Goal: Information Seeking & Learning: Learn about a topic

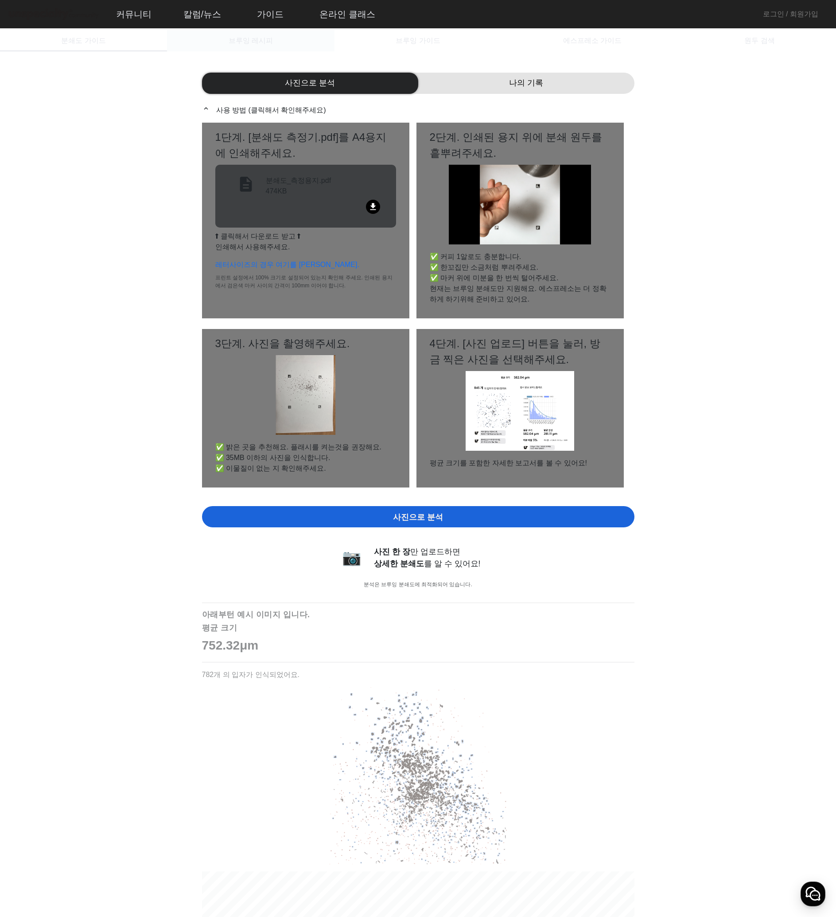
click at [266, 43] on span "브루잉 레시피" at bounding box center [251, 40] width 44 height 7
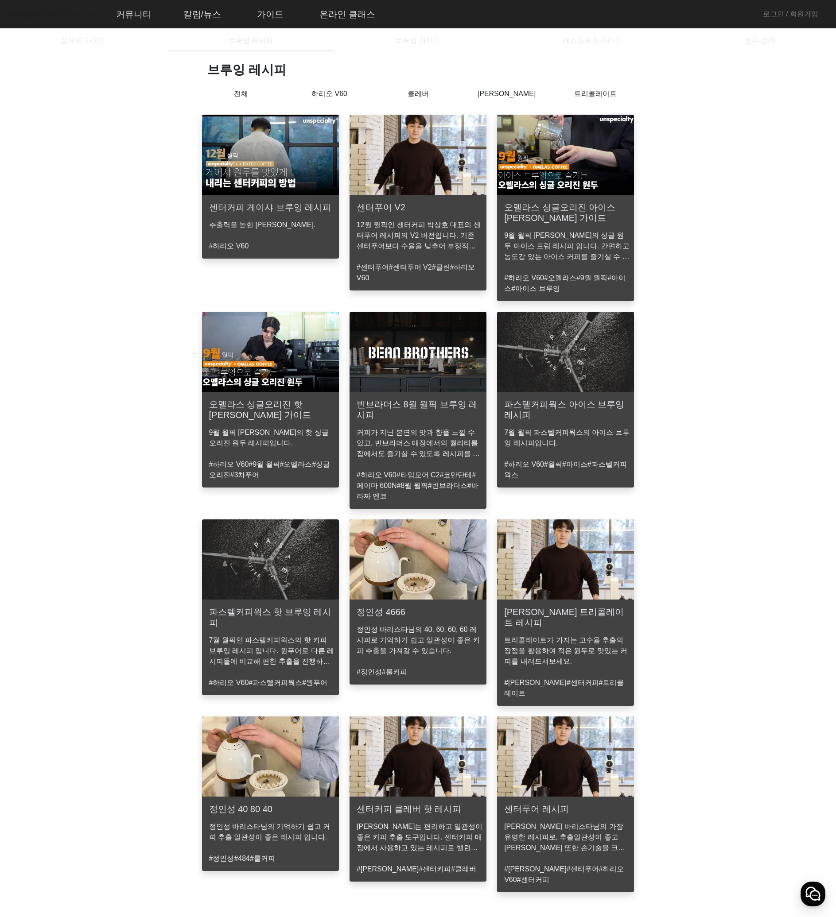
click at [341, 97] on p "하리오 V60" at bounding box center [329, 94] width 89 height 11
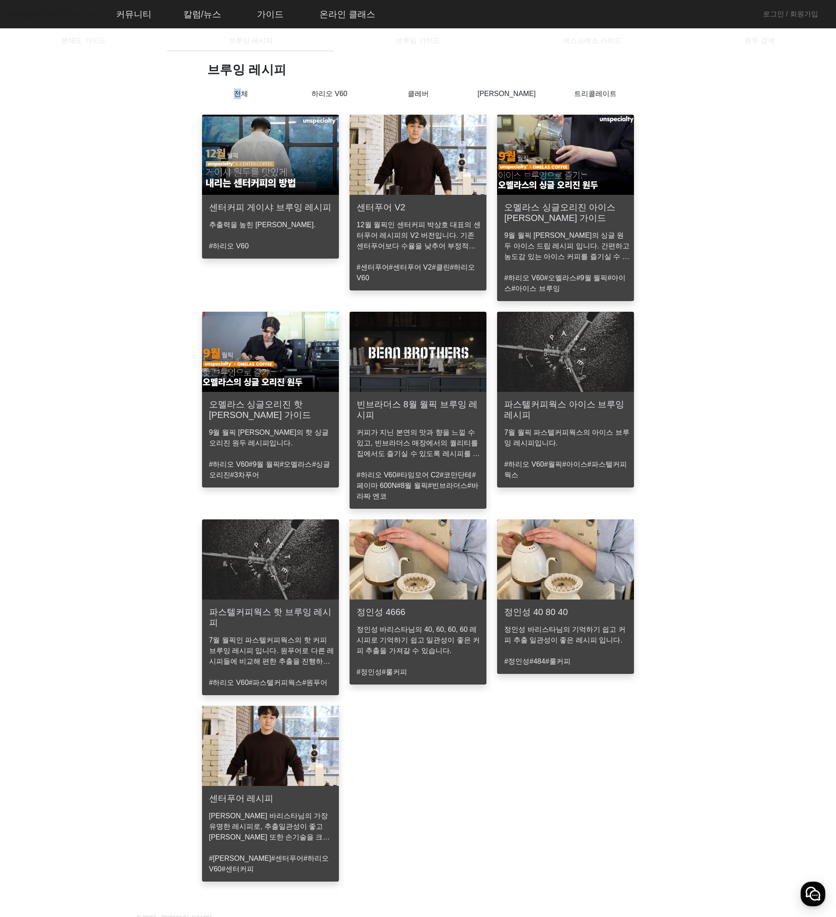
click at [237, 96] on p "전체" at bounding box center [241, 94] width 89 height 11
click at [505, 91] on p "[PERSON_NAME]" at bounding box center [506, 94] width 89 height 11
click at [497, 96] on p "[PERSON_NAME]" at bounding box center [506, 97] width 89 height 16
click at [423, 100] on div "클레버" at bounding box center [418, 100] width 89 height 23
click at [614, 87] on div "브루잉 레시피 전체 하리오 V60 클레버 칼리타 웨이브 트리콜레이트 센터커피 게이샤 브루잉 레시피 추출력을 높힌 게이샤 커피 레시피. #하리오…" at bounding box center [418, 477] width 443 height 831
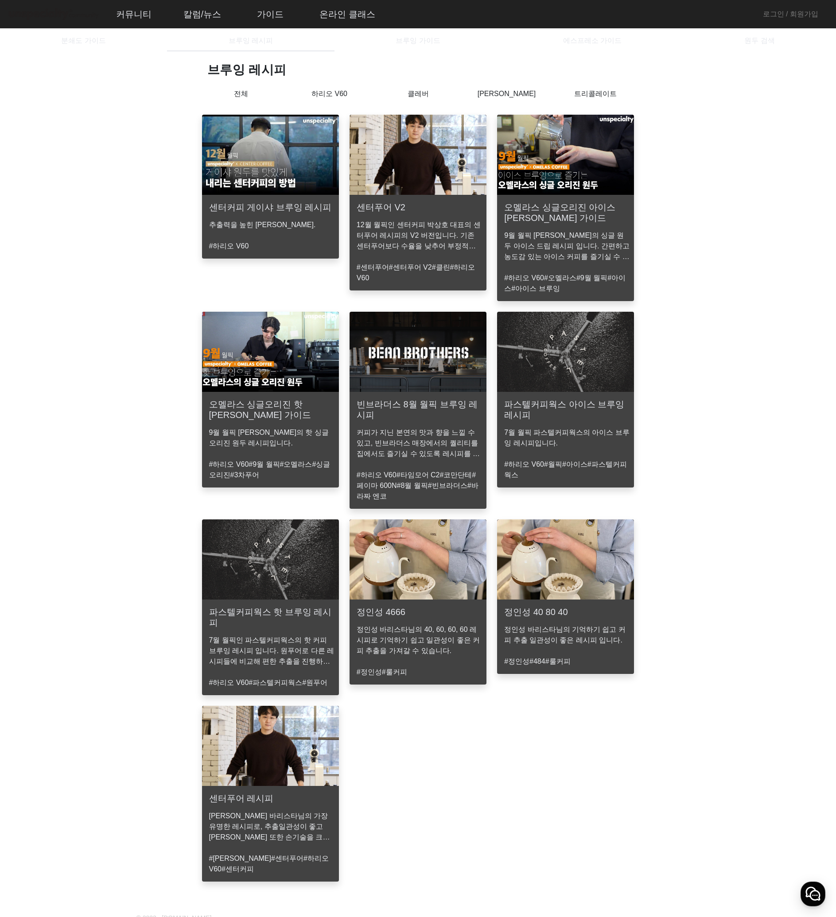
click at [597, 93] on p "트리콜레이트" at bounding box center [595, 94] width 89 height 11
click at [574, 44] on span "에스프레소 가이드" at bounding box center [592, 40] width 58 height 7
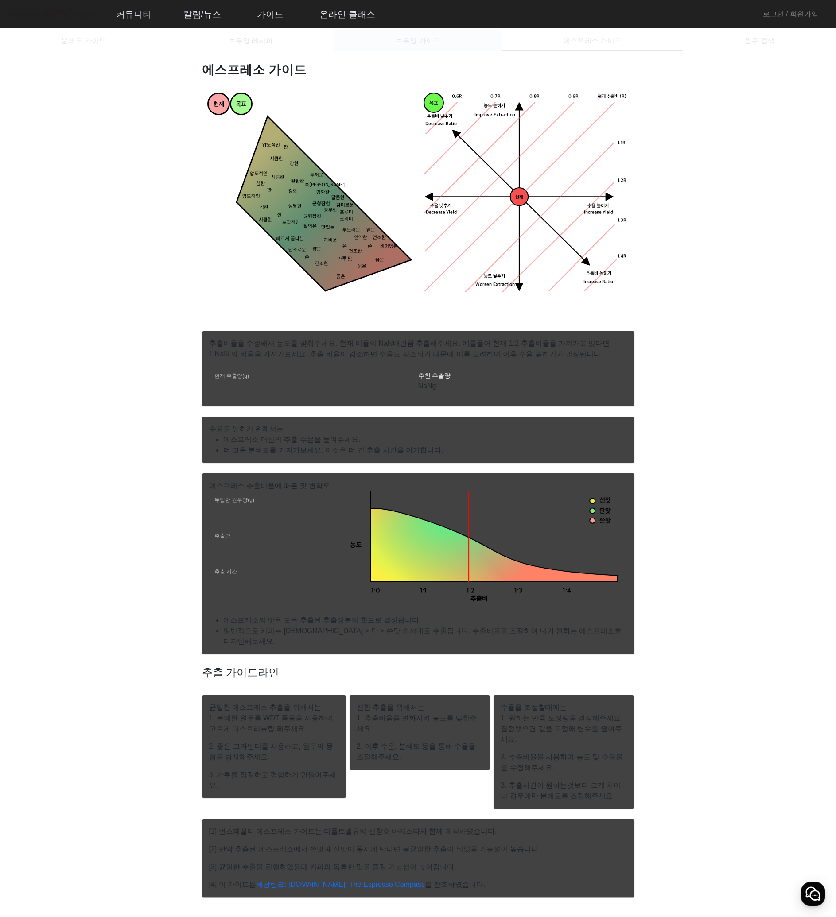
click at [423, 46] on span "브루잉 가이드" at bounding box center [418, 40] width 44 height 21
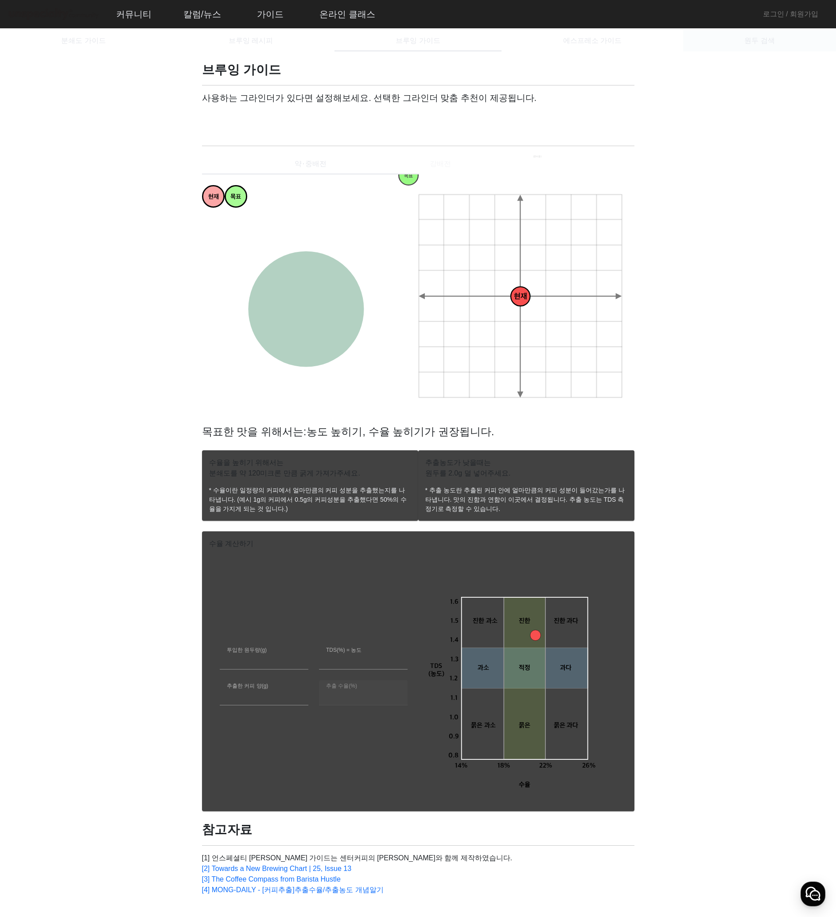
click at [765, 42] on span "원두 검색" at bounding box center [759, 40] width 30 height 7
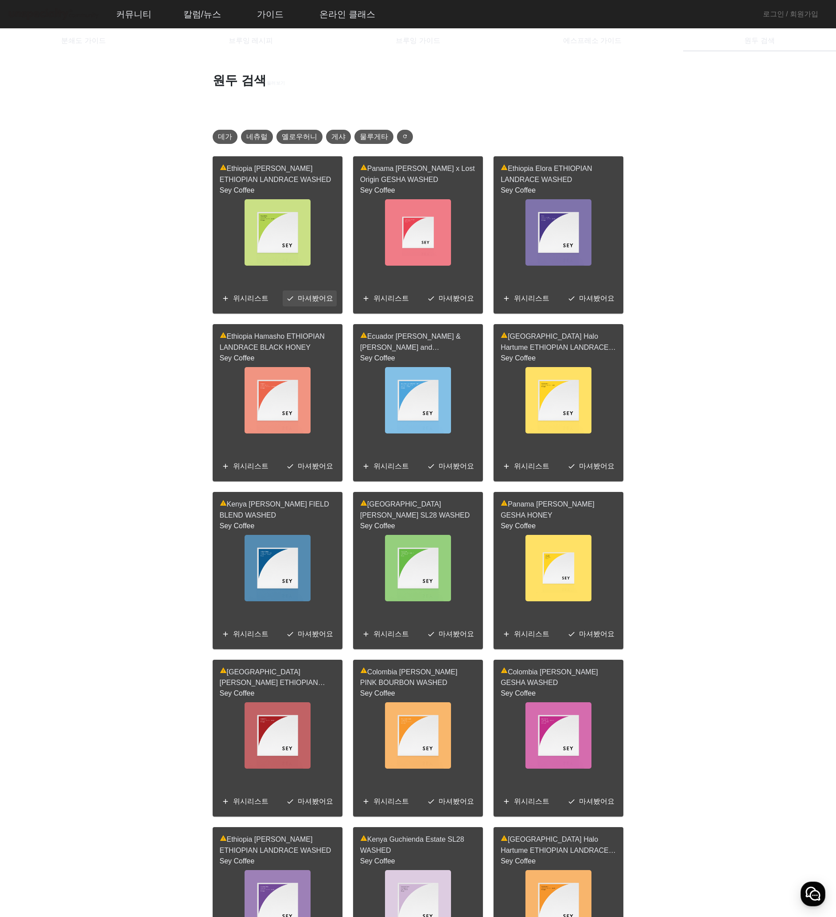
click at [287, 296] on span at bounding box center [310, 298] width 54 height 21
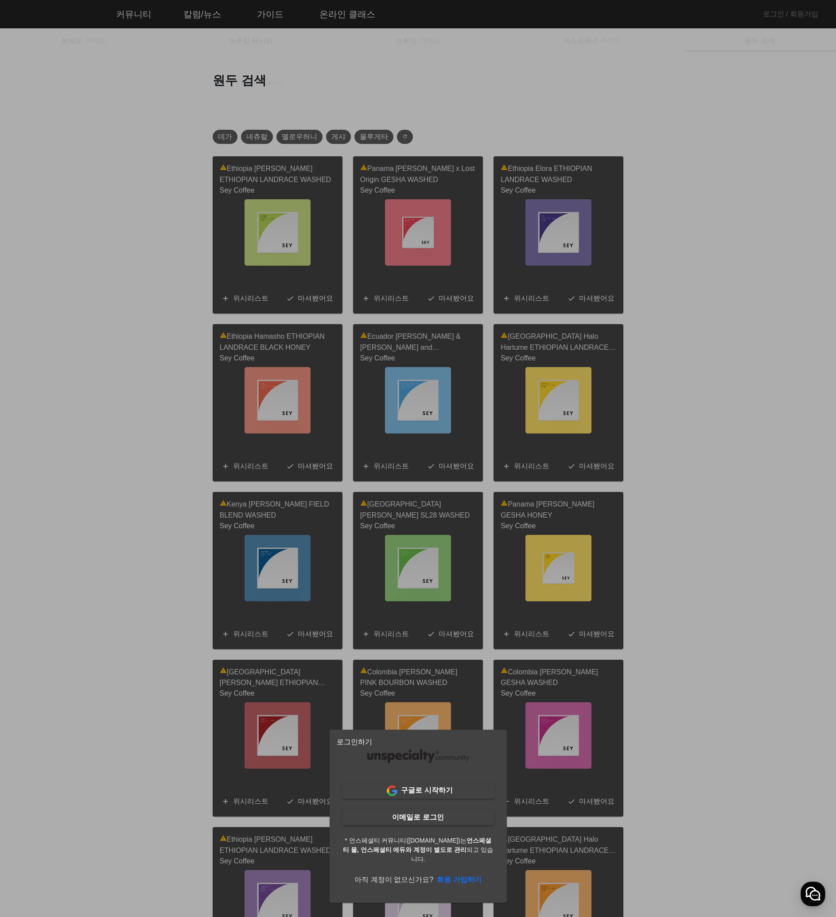
click at [672, 607] on div at bounding box center [418, 458] width 836 height 917
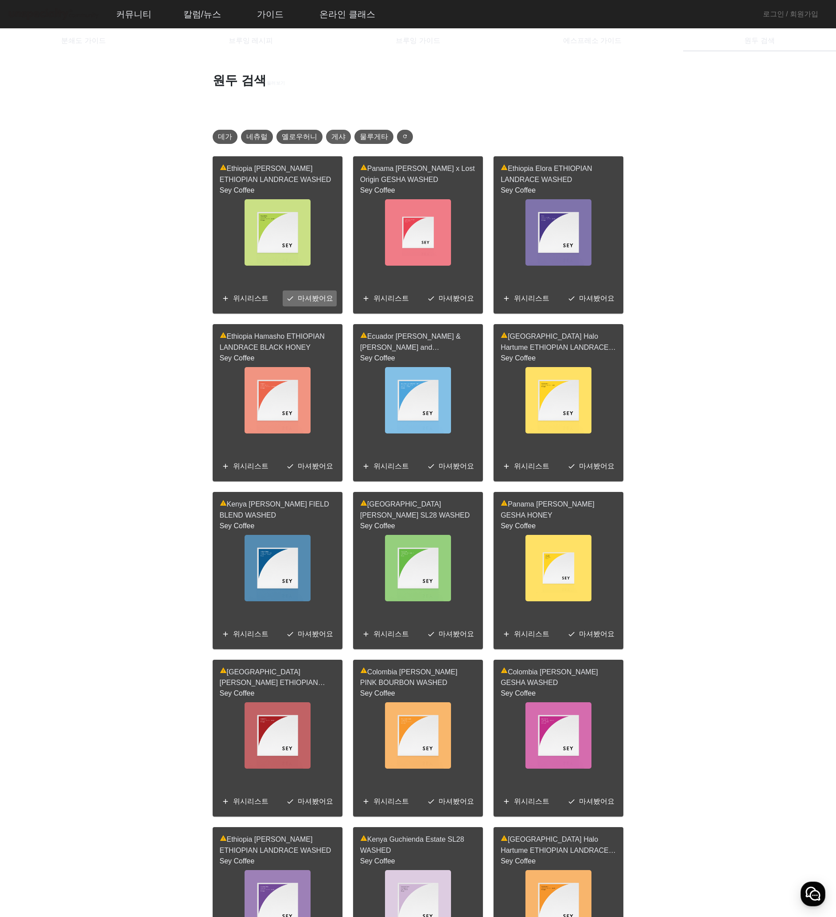
click at [332, 138] on span "게샤" at bounding box center [338, 137] width 14 height 11
